Goal: Browse casually: Explore the website without a specific task or goal

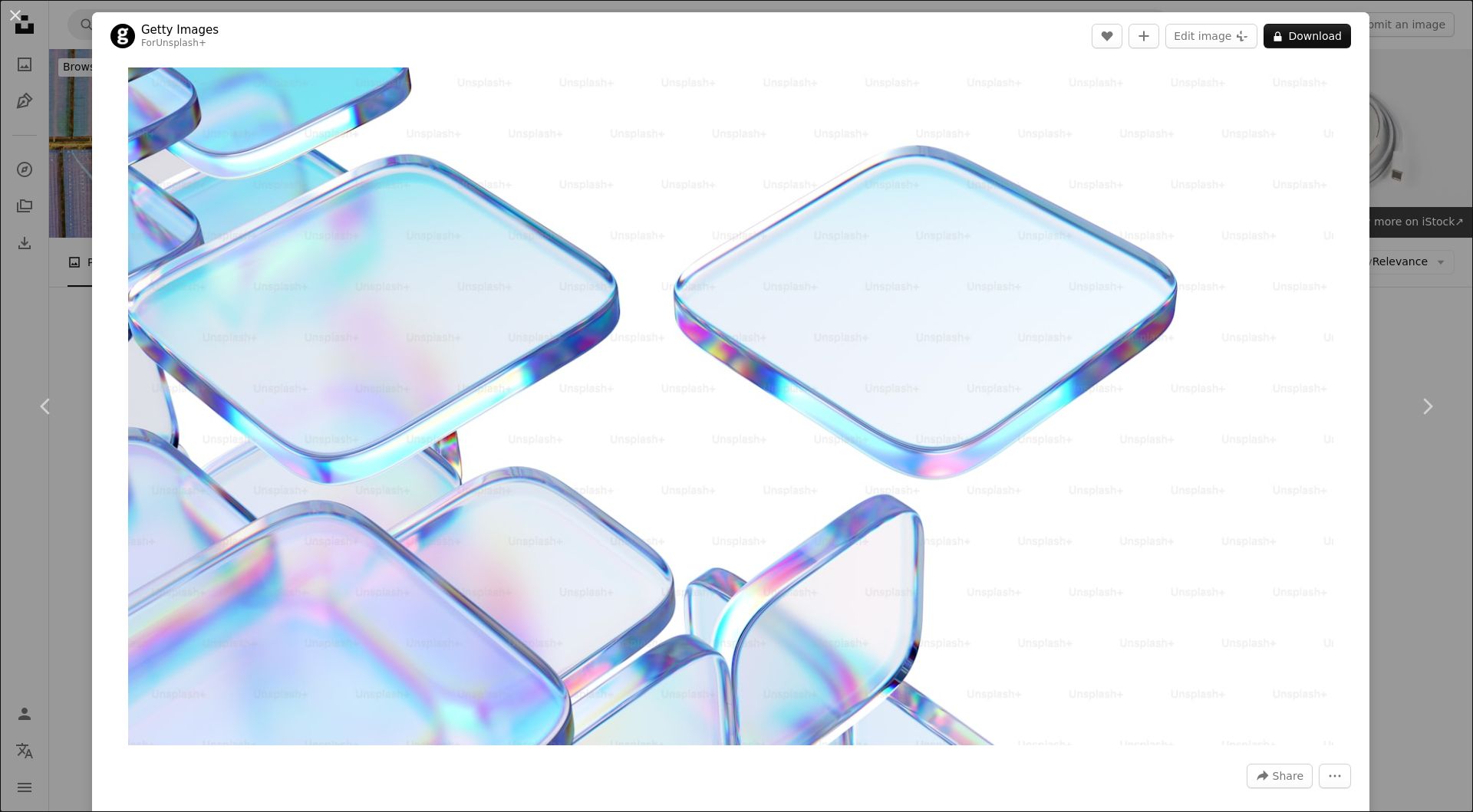
scroll to position [3190, 0]
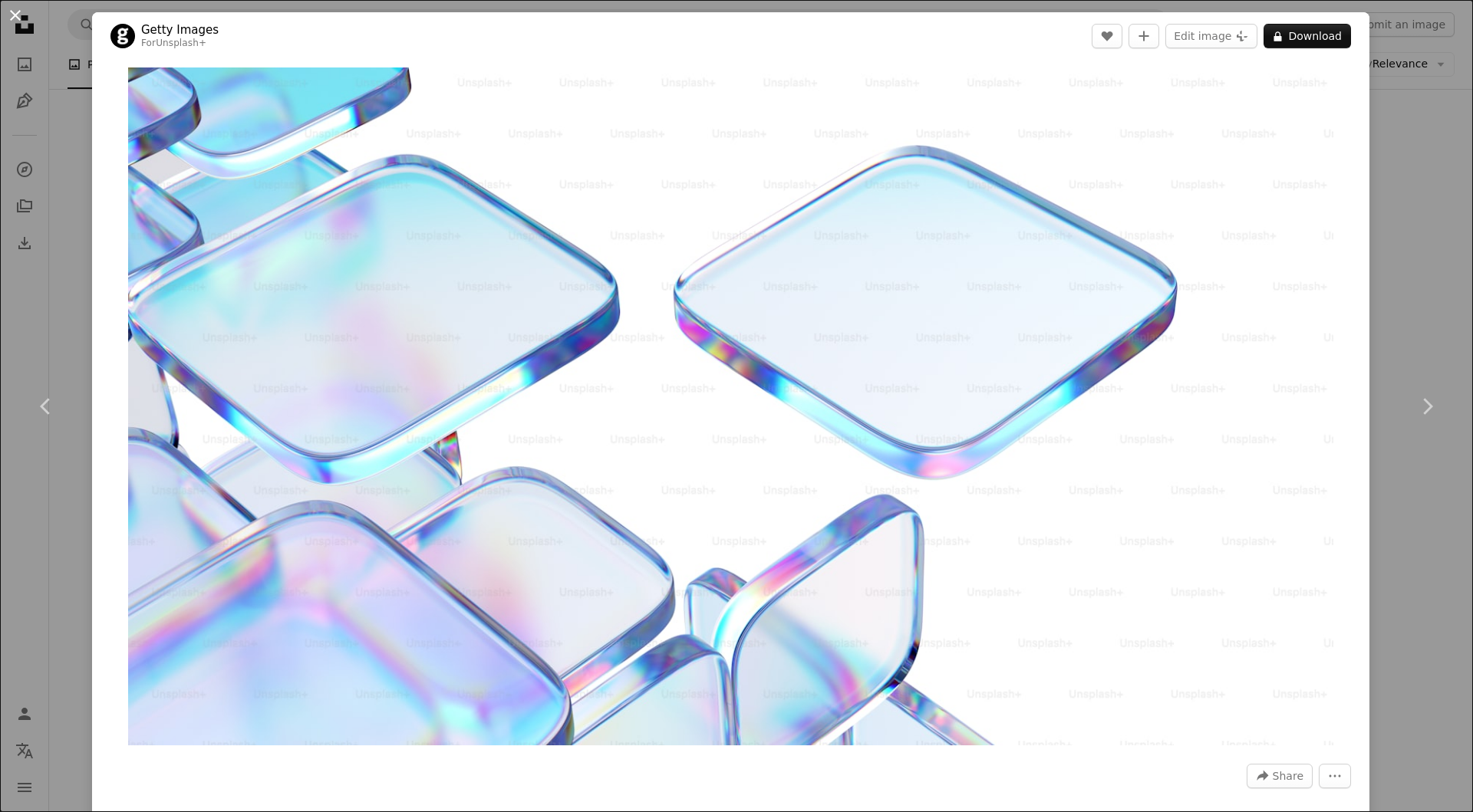
click at [14, 15] on button "An X shape" at bounding box center [15, 15] width 18 height 18
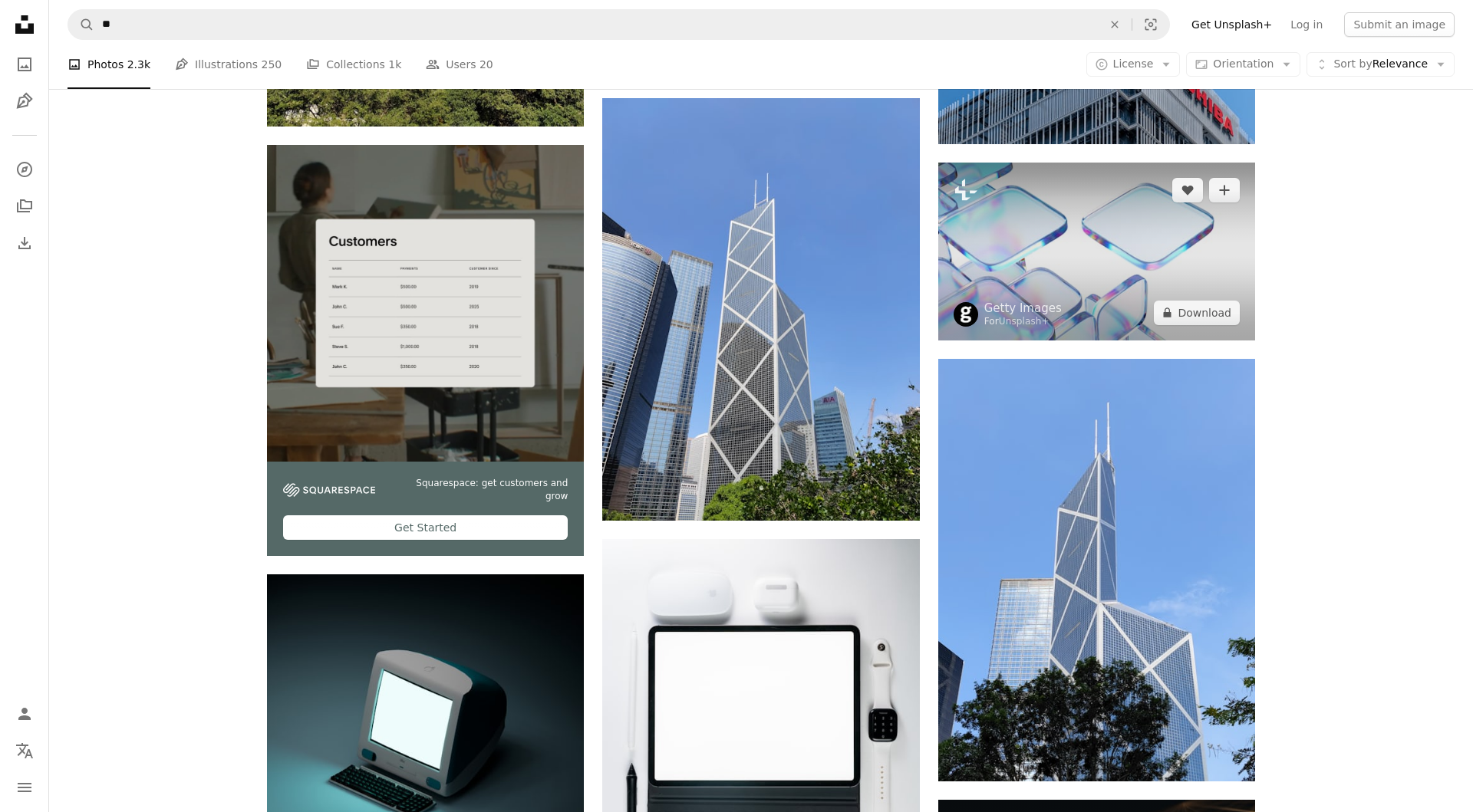
click at [1112, 269] on img at bounding box center [1096, 251] width 316 height 178
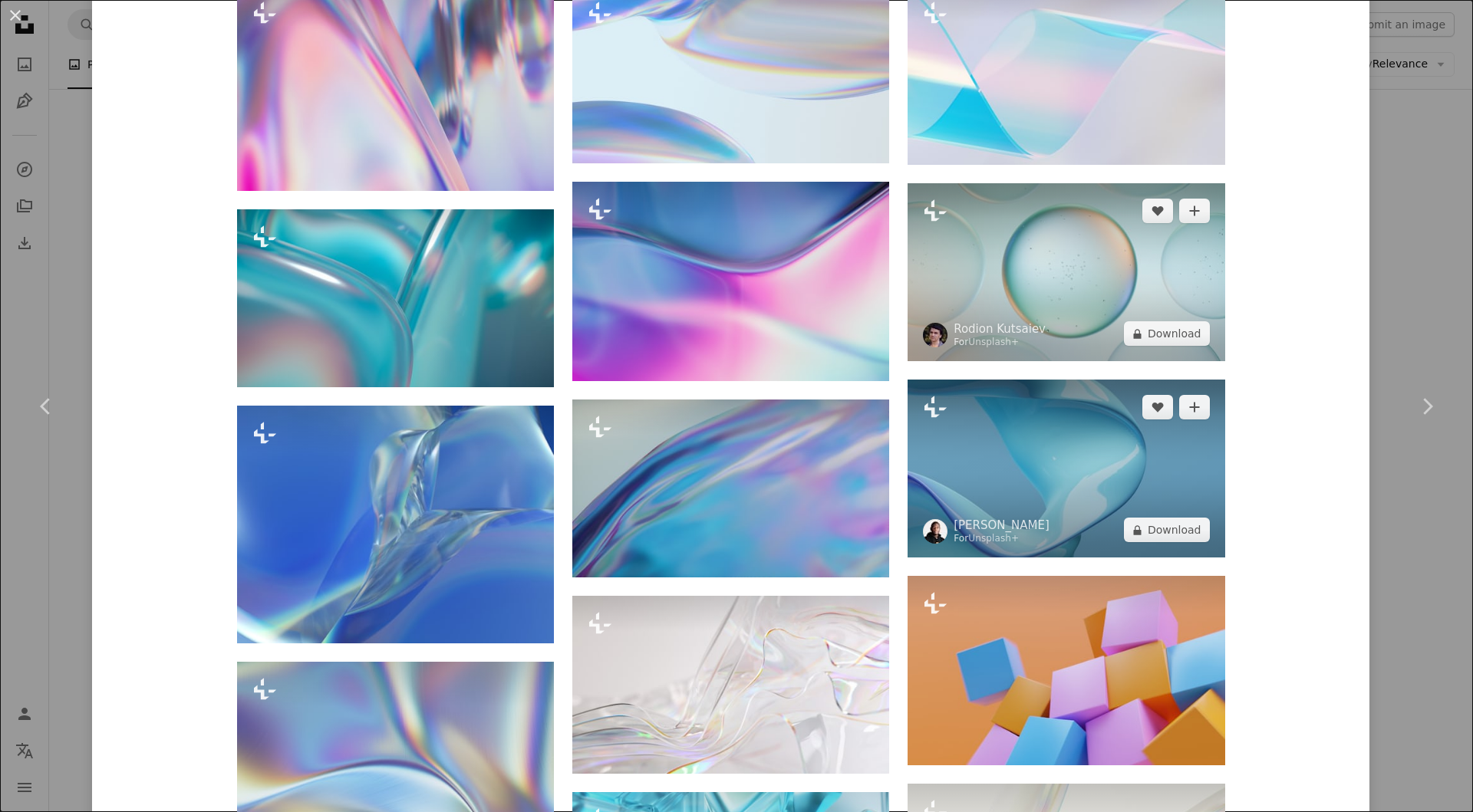
scroll to position [1028, 0]
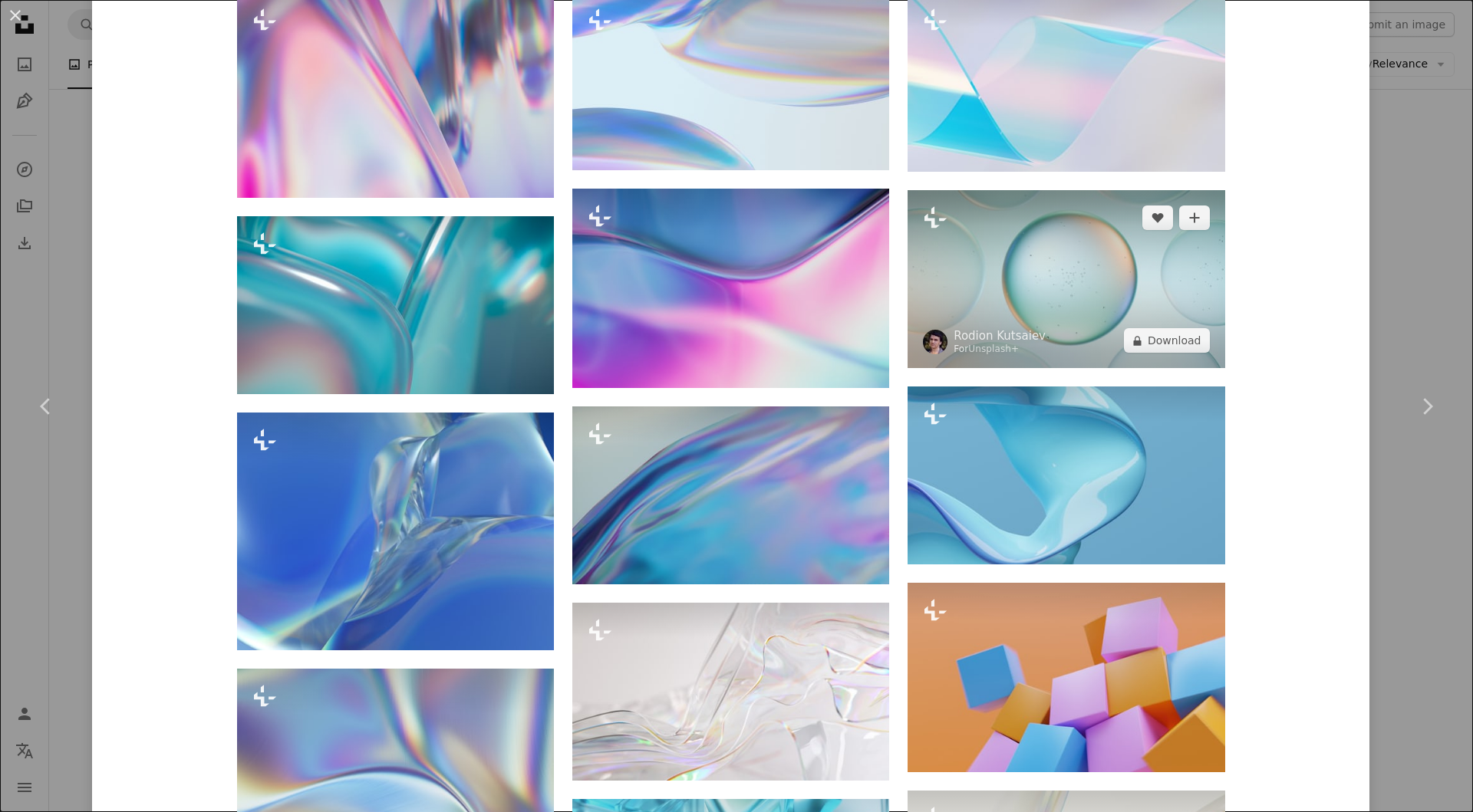
click at [1114, 317] on img at bounding box center [1066, 280] width 316 height 178
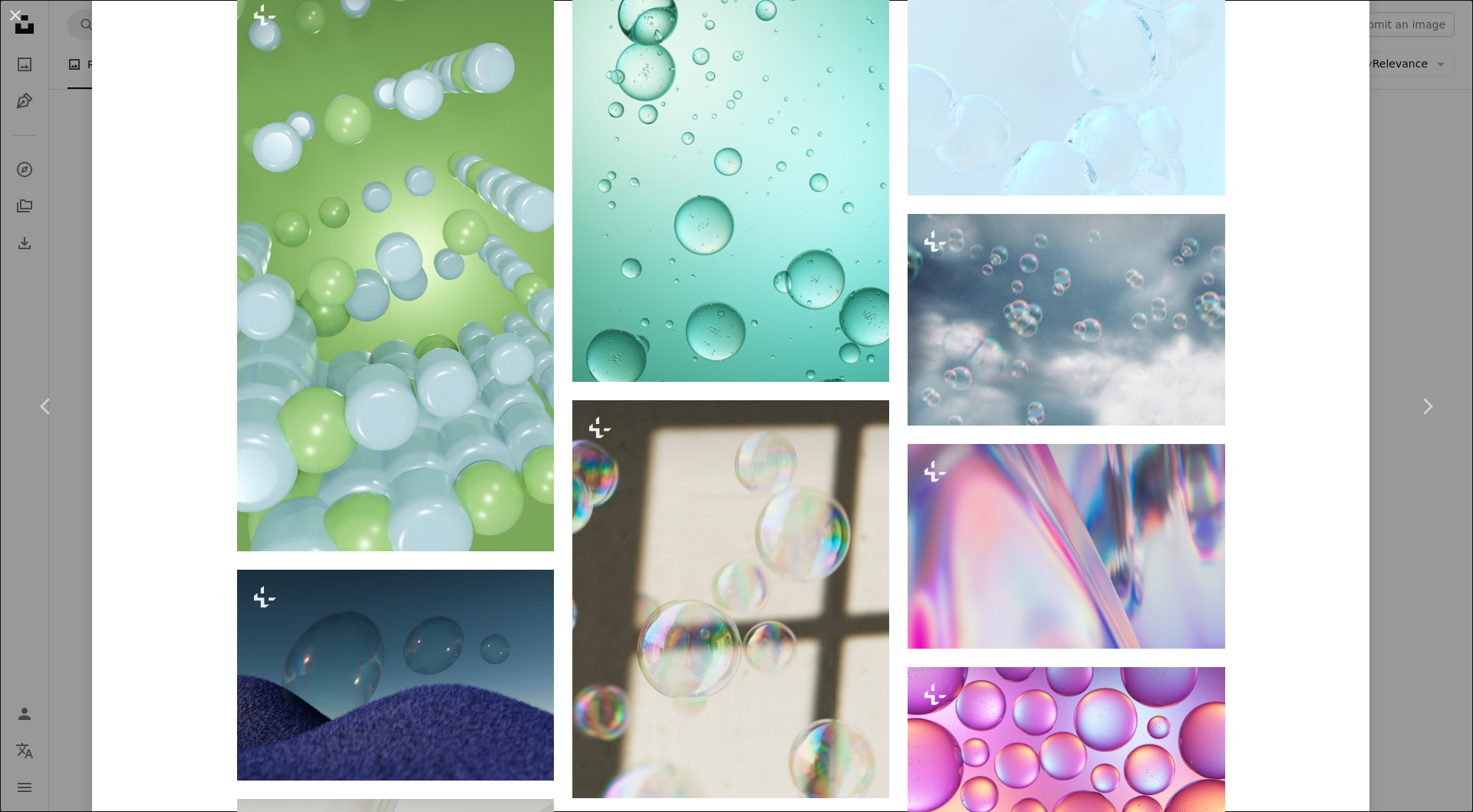
scroll to position [4761, 0]
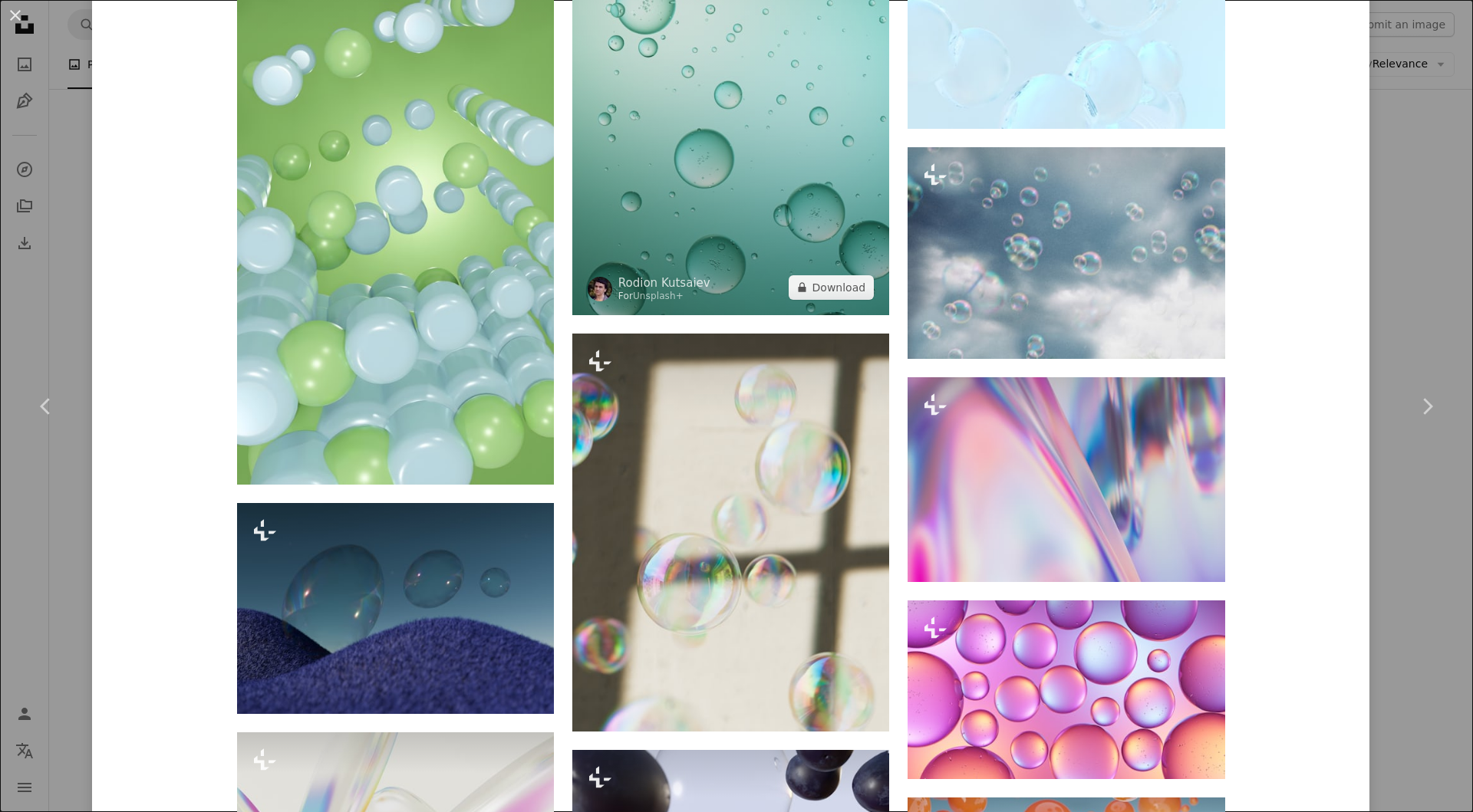
click at [758, 250] on img at bounding box center [730, 34] width 316 height 564
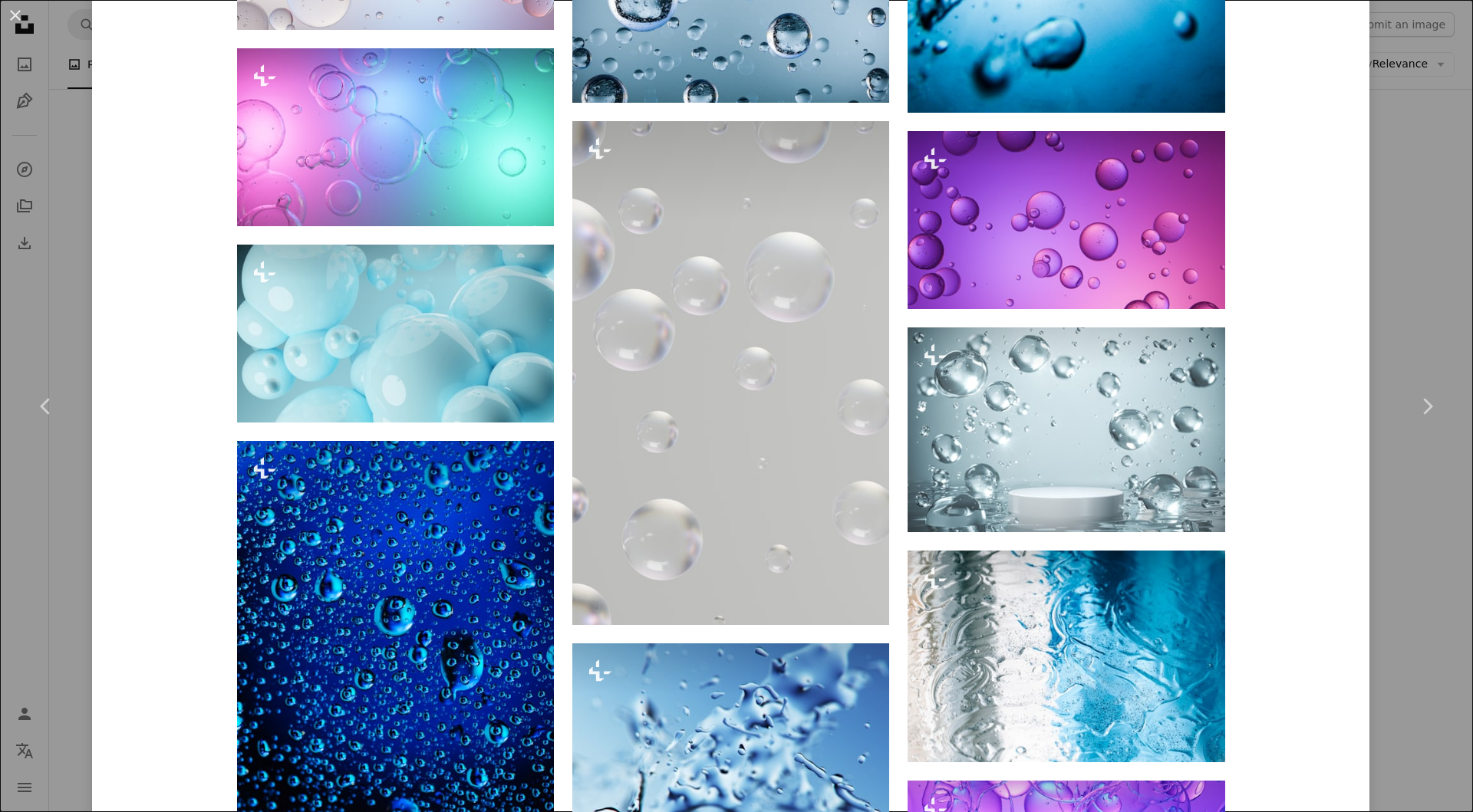
scroll to position [3018, 0]
